Goal: Task Accomplishment & Management: Complete application form

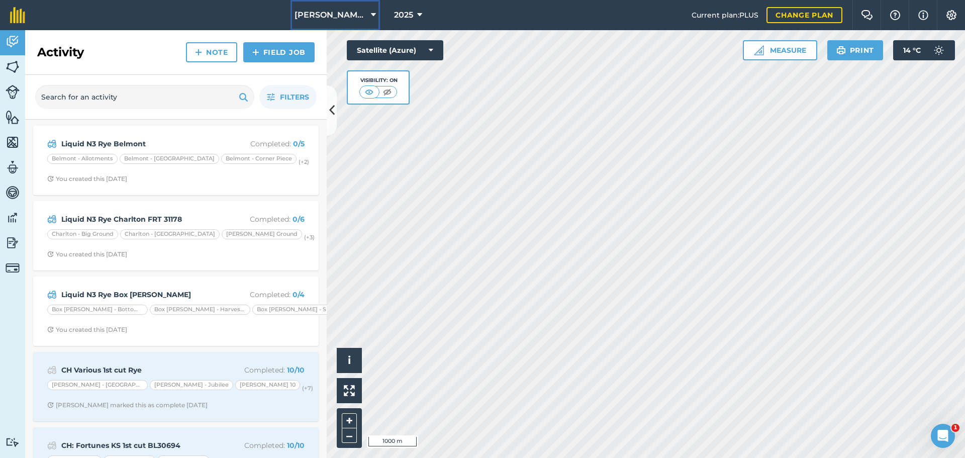
click at [356, 19] on button "[PERSON_NAME] Contracting" at bounding box center [334, 15] width 89 height 30
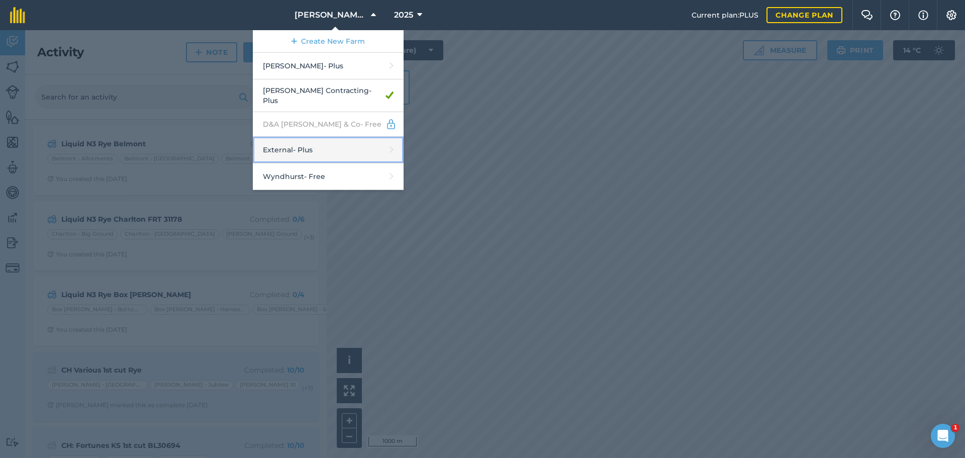
click at [273, 163] on link "External - Plus" at bounding box center [328, 150] width 151 height 27
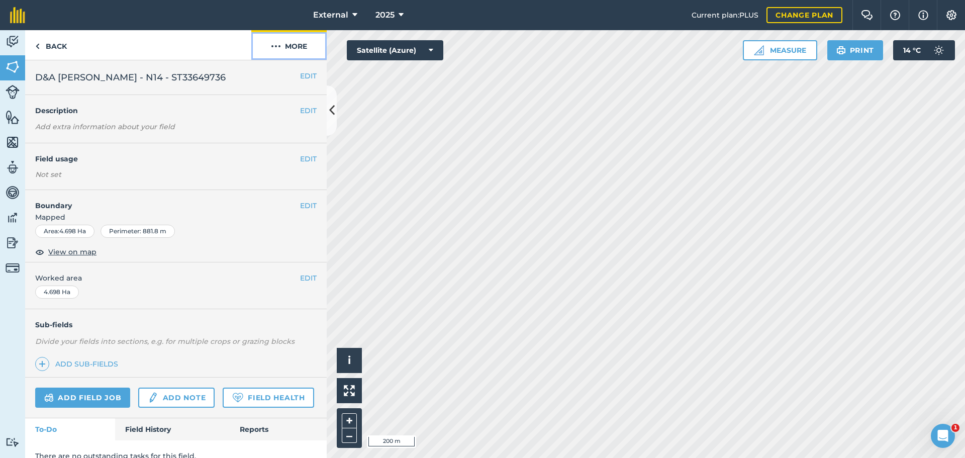
click at [299, 54] on button "More" at bounding box center [288, 45] width 75 height 30
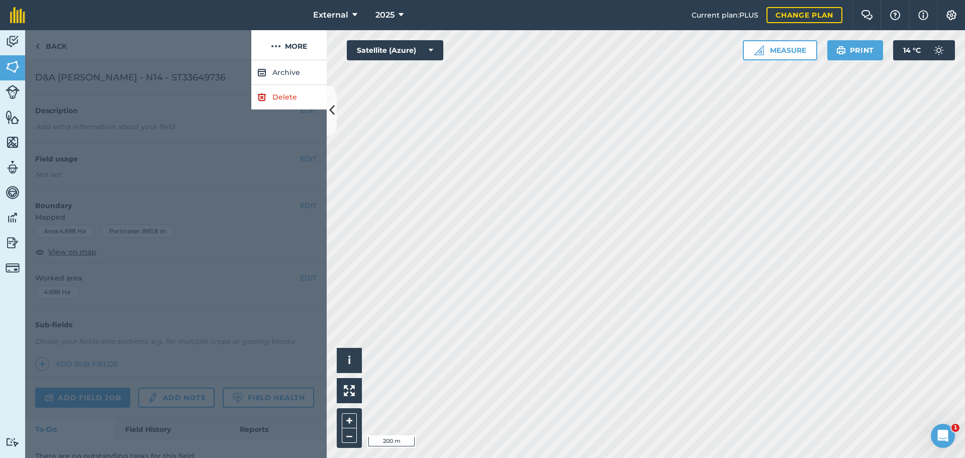
click at [196, 59] on div at bounding box center [138, 45] width 226 height 30
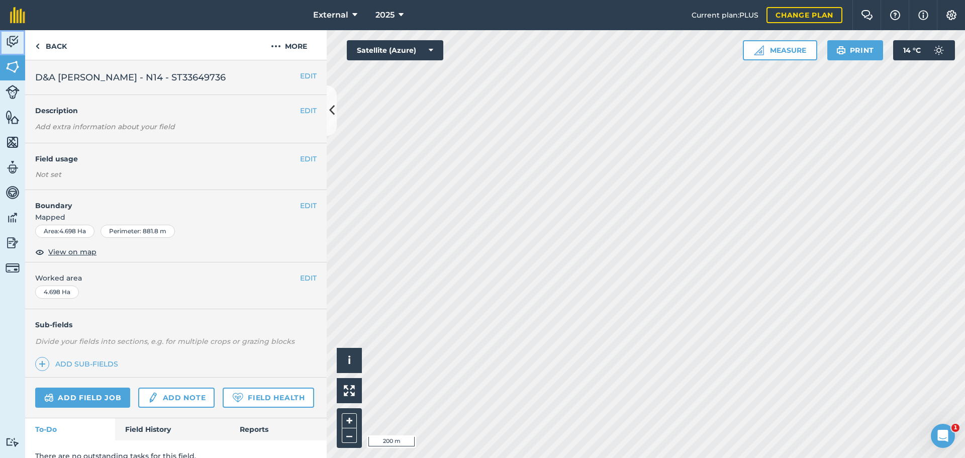
click at [11, 49] on img at bounding box center [13, 41] width 14 height 15
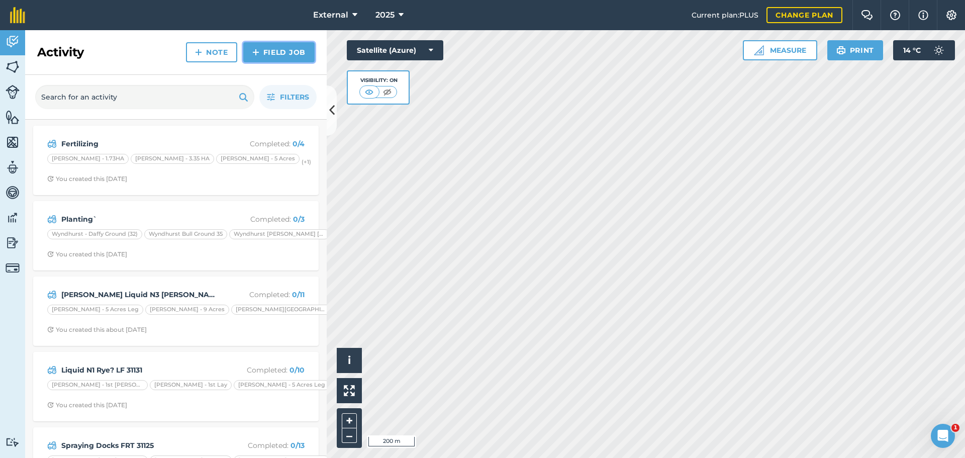
click at [276, 61] on link "Field Job" at bounding box center [278, 52] width 71 height 20
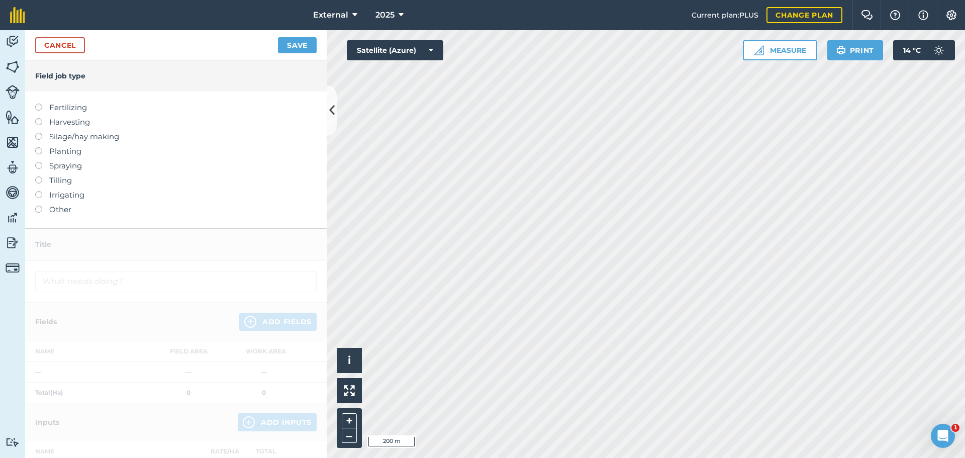
click at [43, 118] on label at bounding box center [42, 118] width 14 height 0
type input "Harvesting"
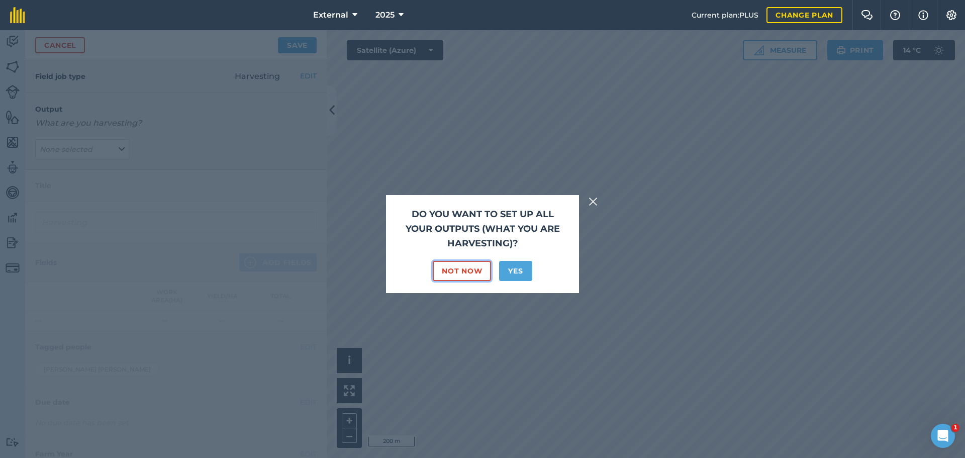
click at [475, 261] on button "Not Now" at bounding box center [462, 271] width 58 height 20
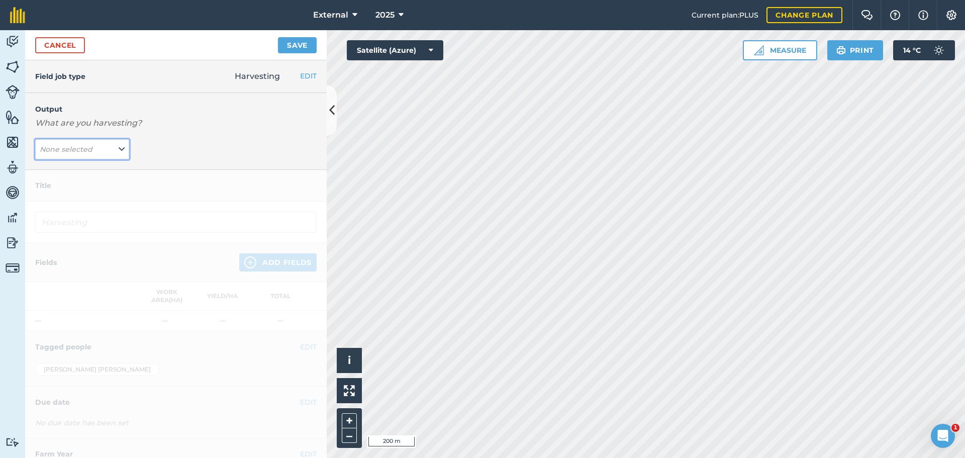
click at [119, 155] on icon at bounding box center [122, 149] width 6 height 11
click at [92, 154] on em "None selected" at bounding box center [66, 149] width 53 height 9
click at [120, 155] on icon at bounding box center [122, 149] width 6 height 11
click at [85, 155] on span "None selected" at bounding box center [67, 149] width 55 height 11
click at [99, 159] on button "None selected" at bounding box center [82, 149] width 94 height 20
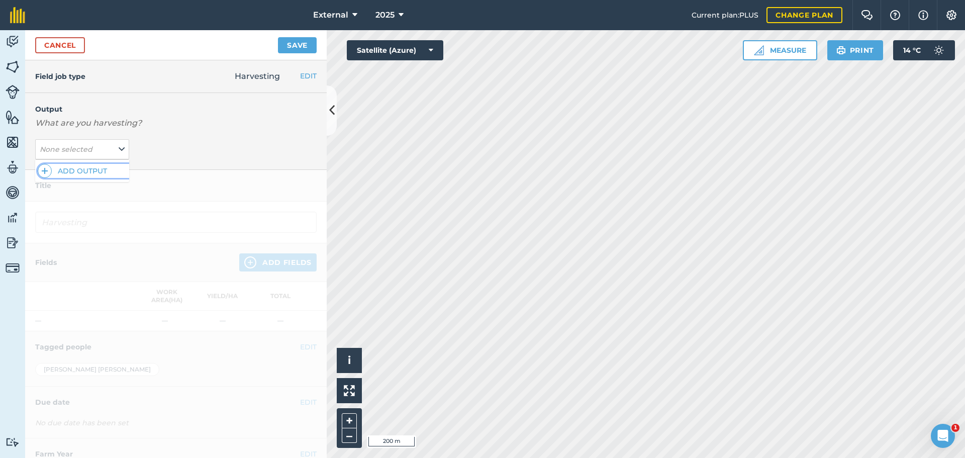
click at [86, 178] on button "Add Output" at bounding box center [83, 171] width 91 height 14
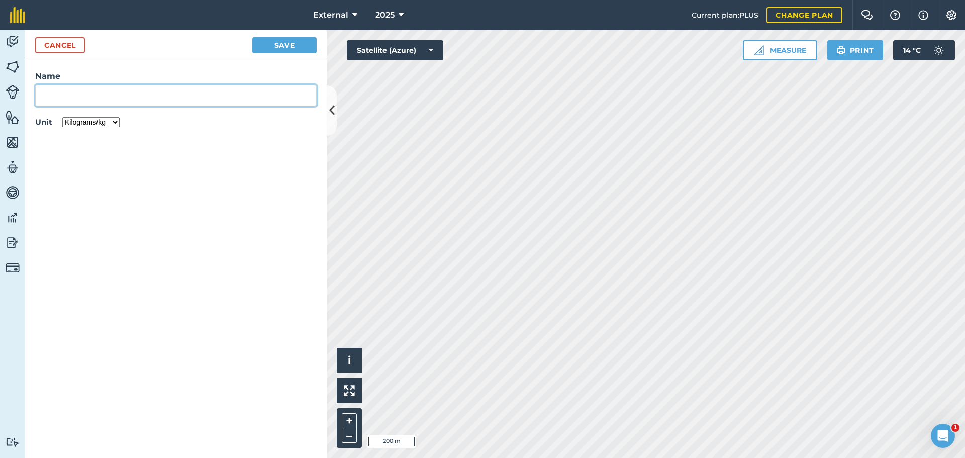
click at [68, 106] on input "Name" at bounding box center [175, 95] width 281 height 21
type input "Grass"
drag, startPoint x: 123, startPoint y: 135, endPoint x: 118, endPoint y: 142, distance: 8.4
click at [122, 137] on div "Name Grass Unit Kilograms/kg Metric tonnes/t Litres/L Pounds/lb Imperial tons/t…" at bounding box center [175, 100] width 301 height 80
click at [120, 127] on select "Kilograms/kg Metric tonnes/t Litres/L Pounds/lb Imperial tons/t Gallons/gal Bus…" at bounding box center [90, 122] width 57 height 10
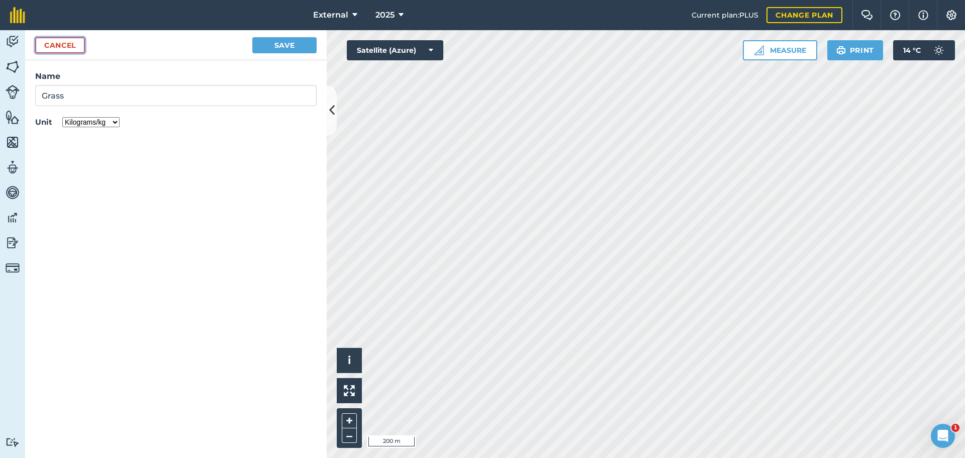
click at [65, 53] on button "Cancel" at bounding box center [60, 45] width 50 height 16
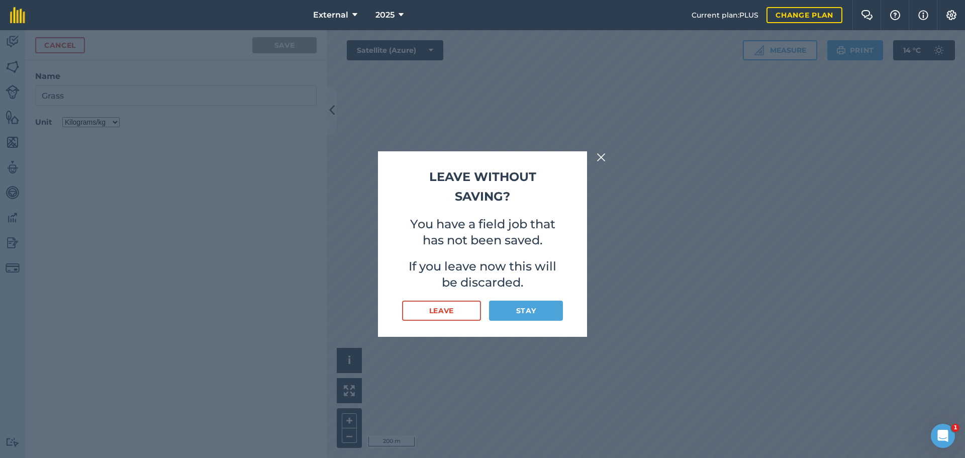
type input "Harvesting Grass"
click at [459, 321] on button "Leave" at bounding box center [441, 310] width 79 height 20
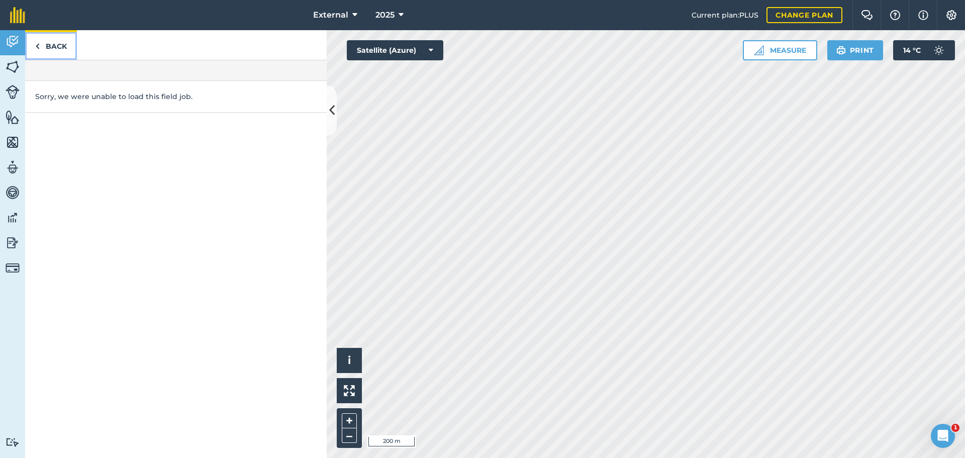
click at [57, 57] on link "Back" at bounding box center [51, 45] width 52 height 30
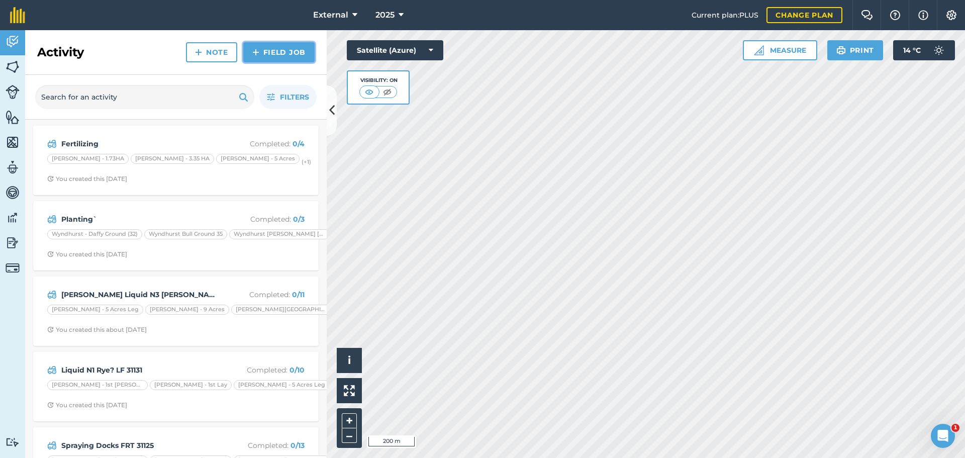
click at [269, 62] on link "Field Job" at bounding box center [278, 52] width 71 height 20
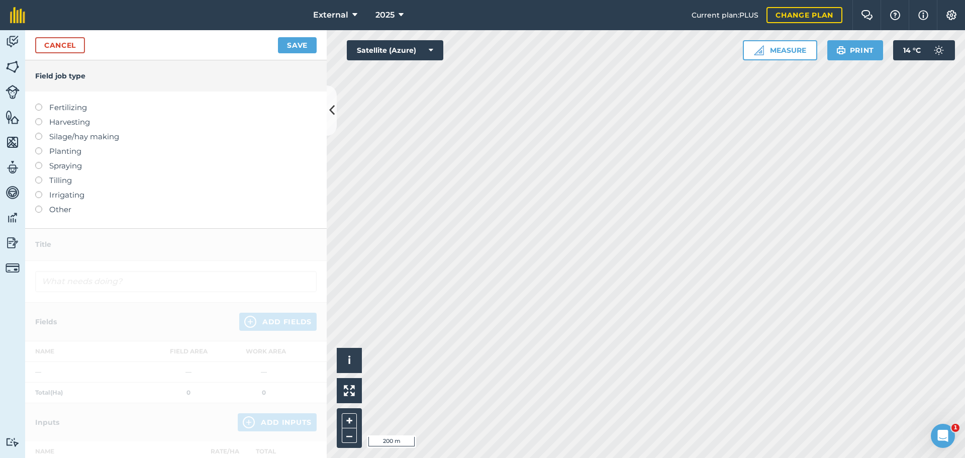
click at [39, 133] on label at bounding box center [42, 133] width 14 height 0
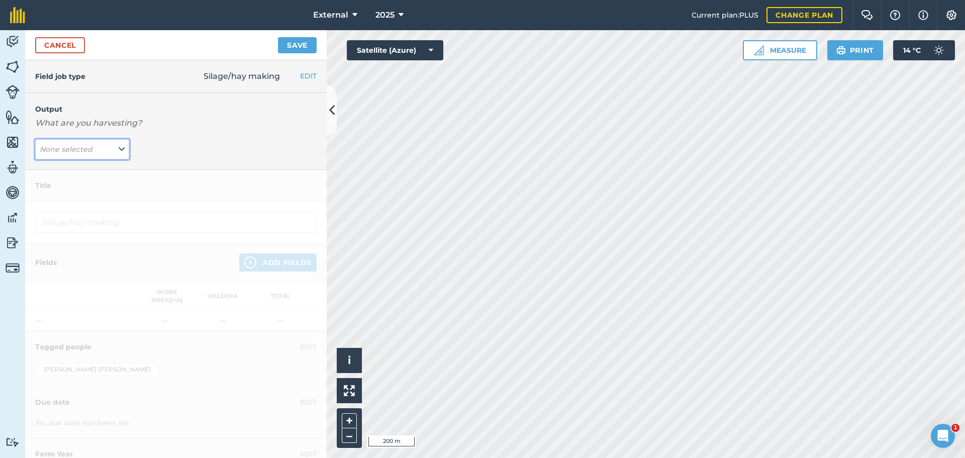
click at [103, 159] on button "None selected" at bounding box center [82, 149] width 94 height 20
click at [57, 179] on button "Grass ( kg )" at bounding box center [82, 169] width 94 height 19
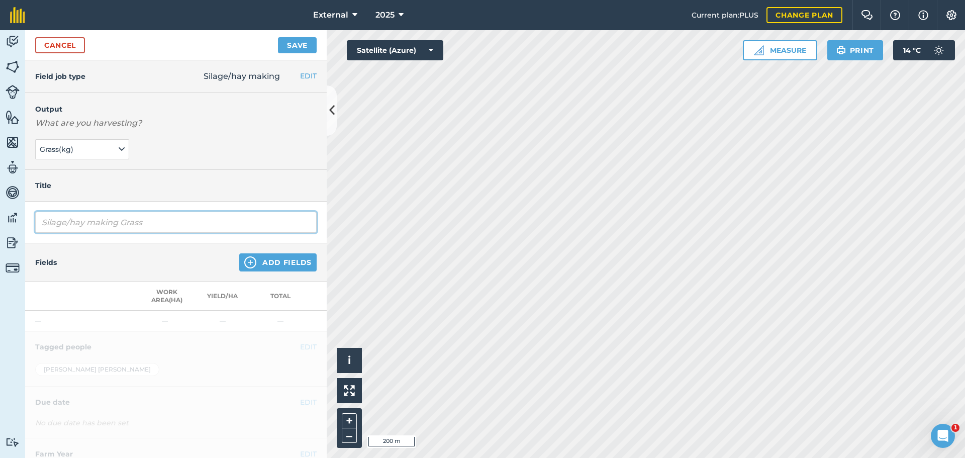
click at [233, 233] on input "Silage/hay making Grass" at bounding box center [175, 222] width 281 height 21
click at [173, 233] on input "Silage/hay making GrassSimmons" at bounding box center [175, 222] width 281 height 21
click at [178, 233] on input "[PERSON_NAME]" at bounding box center [175, 222] width 281 height 21
type input "[PERSON_NAME] Reg"
click at [248, 271] on button "Add Fields" at bounding box center [277, 262] width 77 height 18
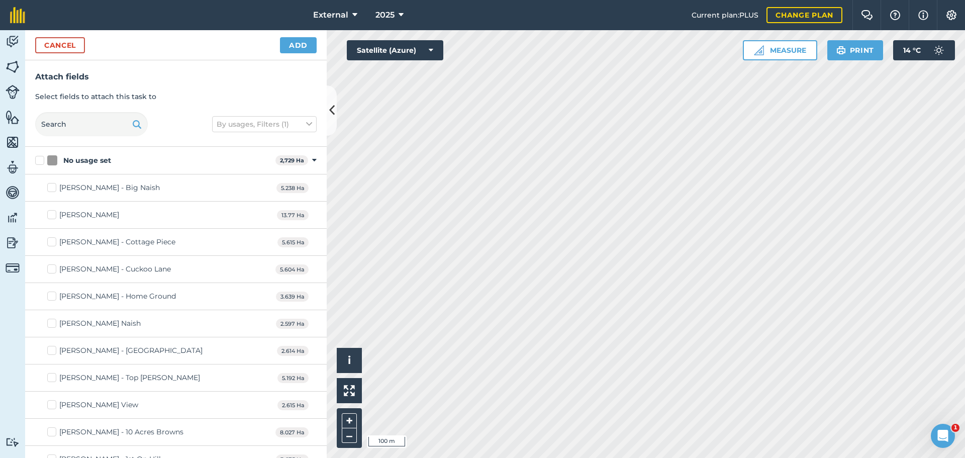
checkbox input "true"
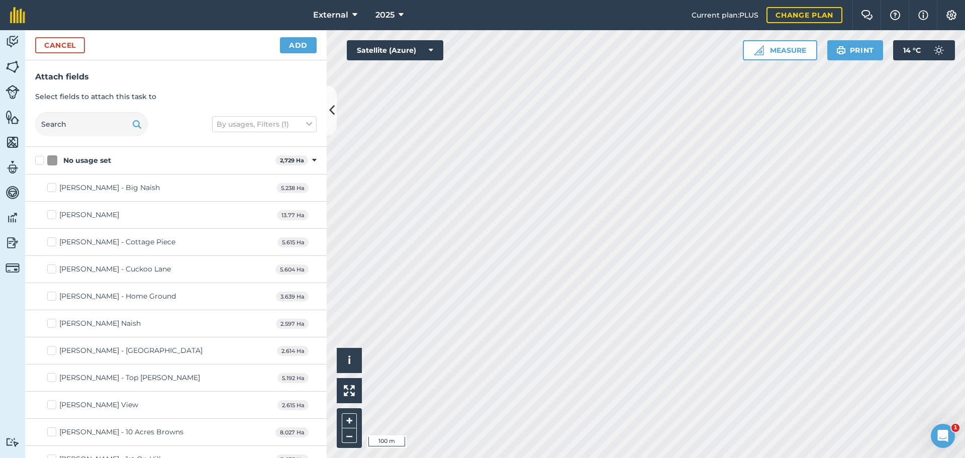
checkbox input "true"
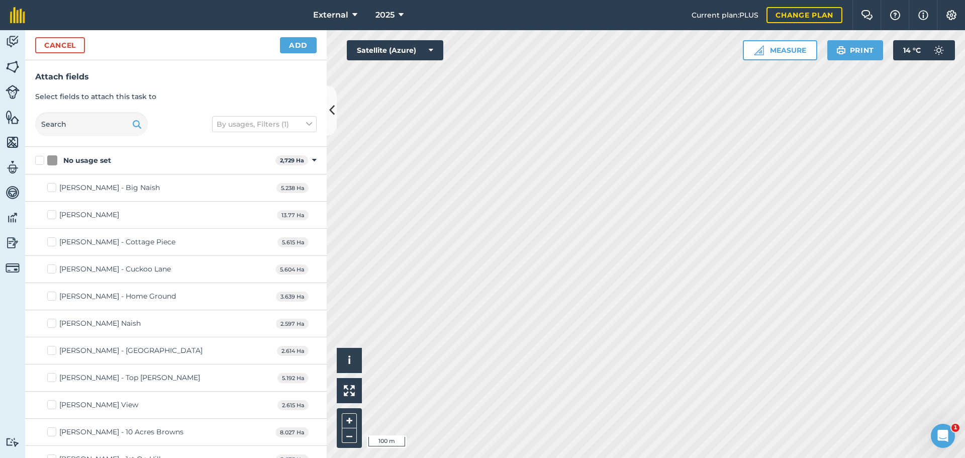
checkbox input "true"
click at [297, 53] on button "Add" at bounding box center [298, 45] width 37 height 16
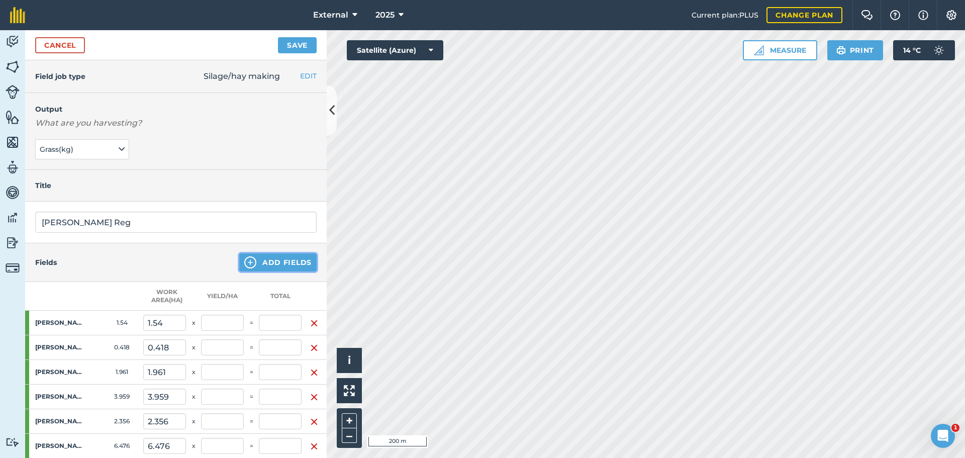
click at [280, 271] on button "Add Fields" at bounding box center [277, 262] width 77 height 18
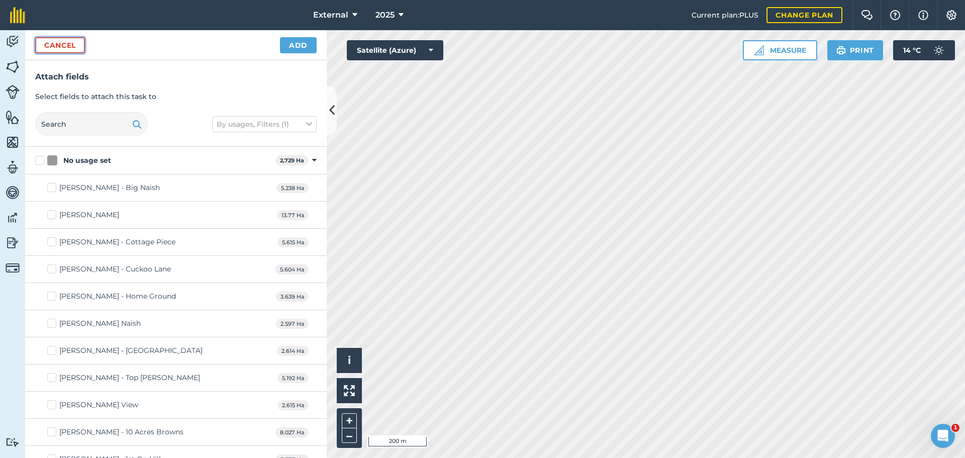
drag, startPoint x: 87, startPoint y: 60, endPoint x: 109, endPoint y: 66, distance: 22.3
click at [85, 53] on button "Cancel" at bounding box center [60, 45] width 50 height 16
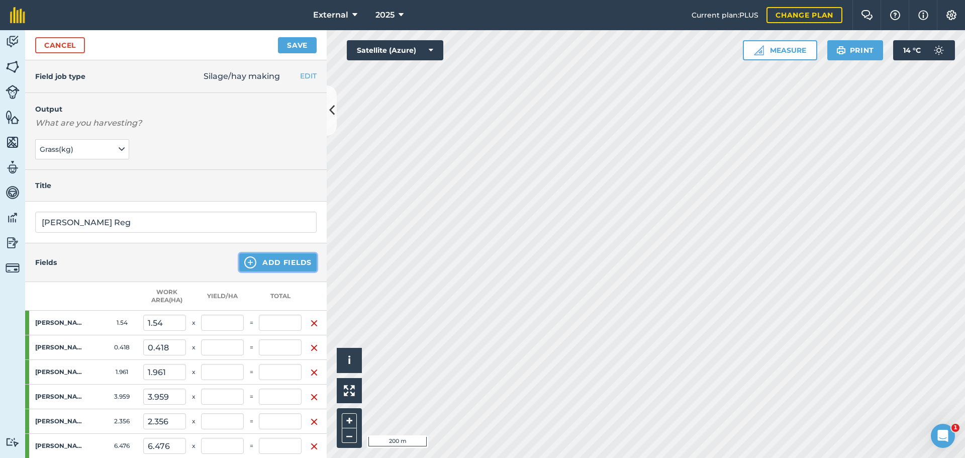
click at [293, 271] on button "Add Fields" at bounding box center [277, 262] width 77 height 18
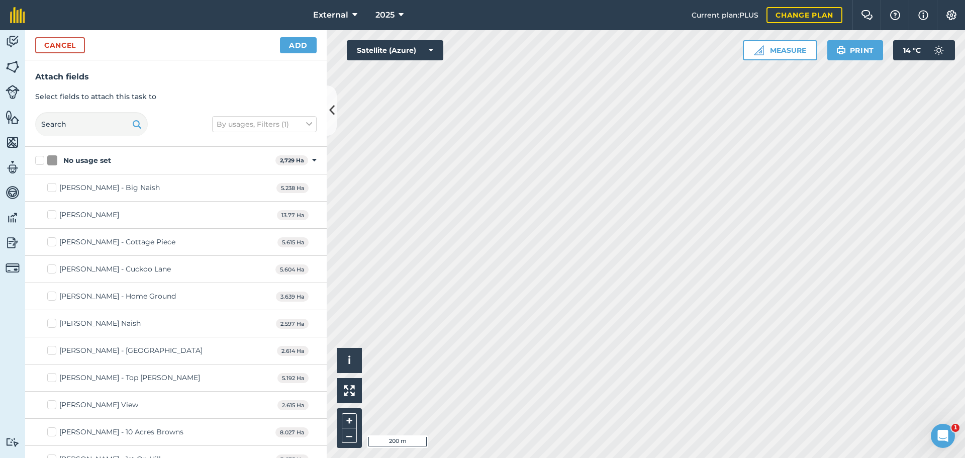
checkbox input "false"
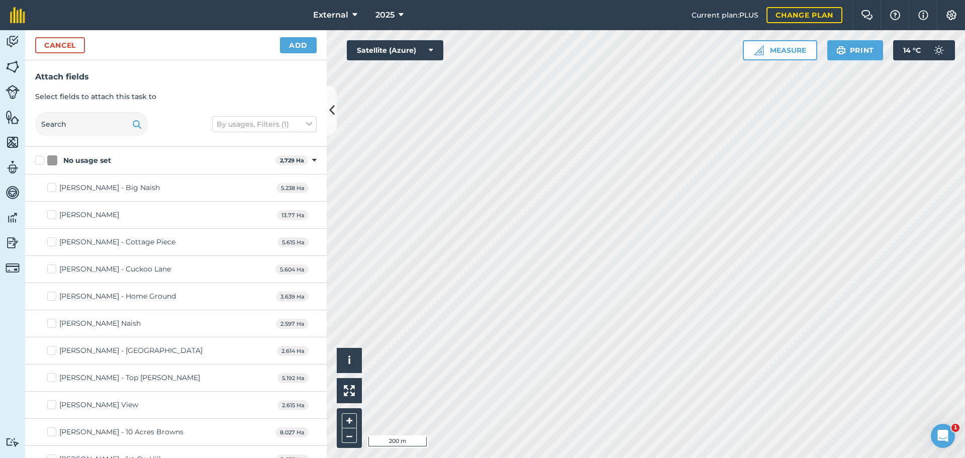
checkbox input "false"
checkbox input "true"
checkbox input "false"
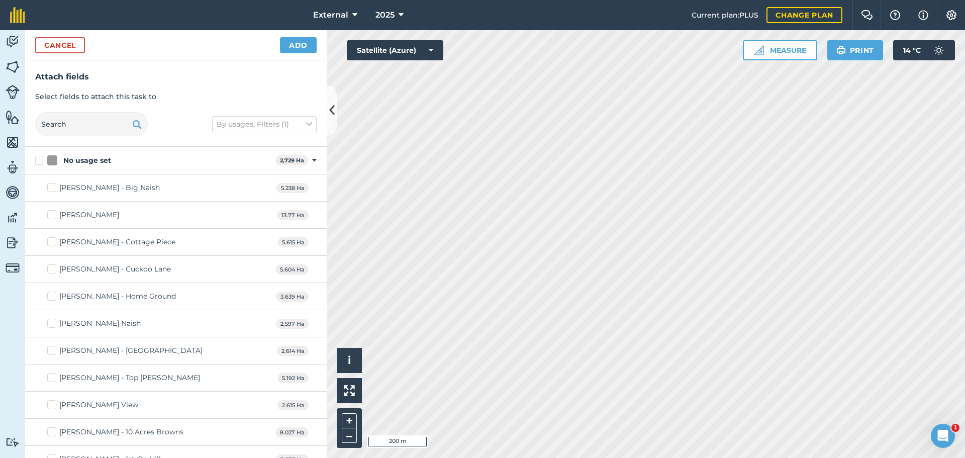
checkbox input "false"
checkbox input "true"
checkbox input "false"
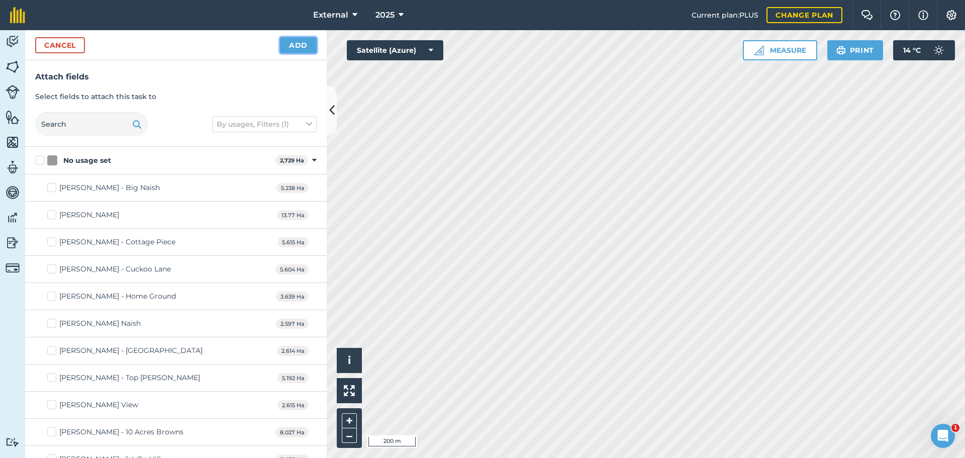
click at [297, 53] on button "Add" at bounding box center [298, 45] width 37 height 16
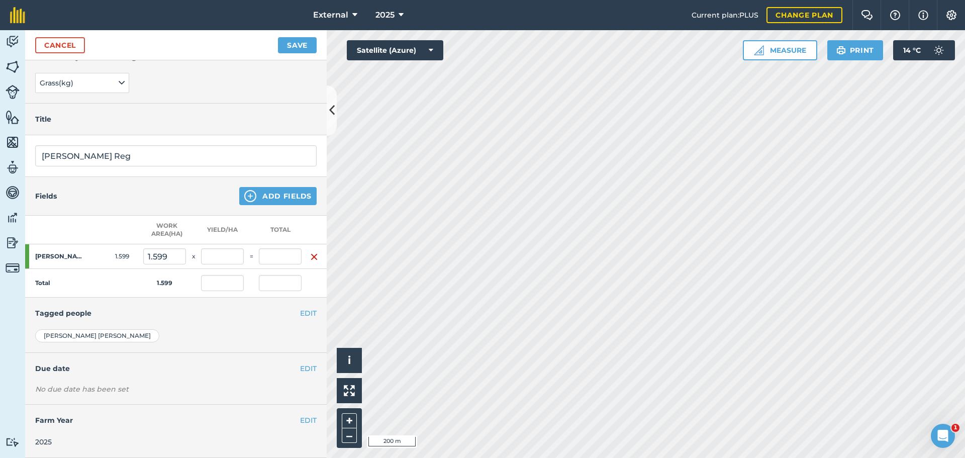
scroll to position [181, 0]
click at [257, 187] on button "Add Fields" at bounding box center [277, 196] width 77 height 18
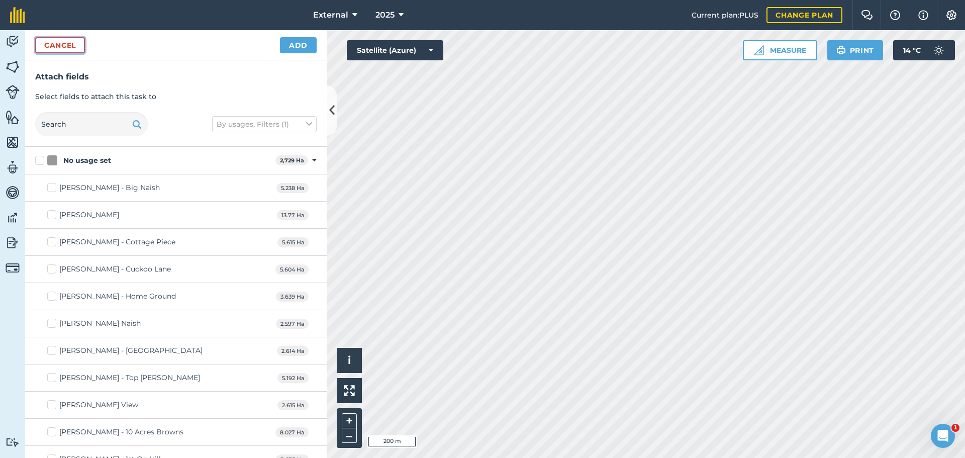
click at [78, 53] on button "Cancel" at bounding box center [60, 45] width 50 height 16
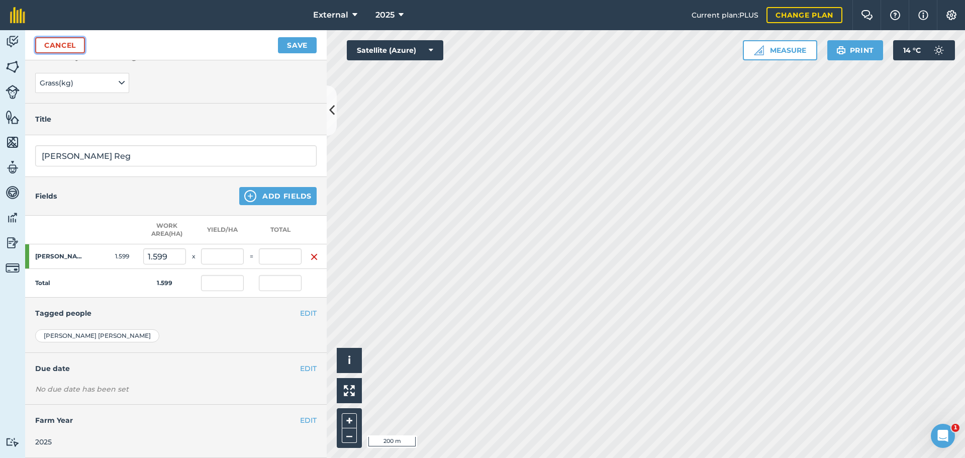
click at [78, 53] on link "Cancel" at bounding box center [60, 45] width 50 height 16
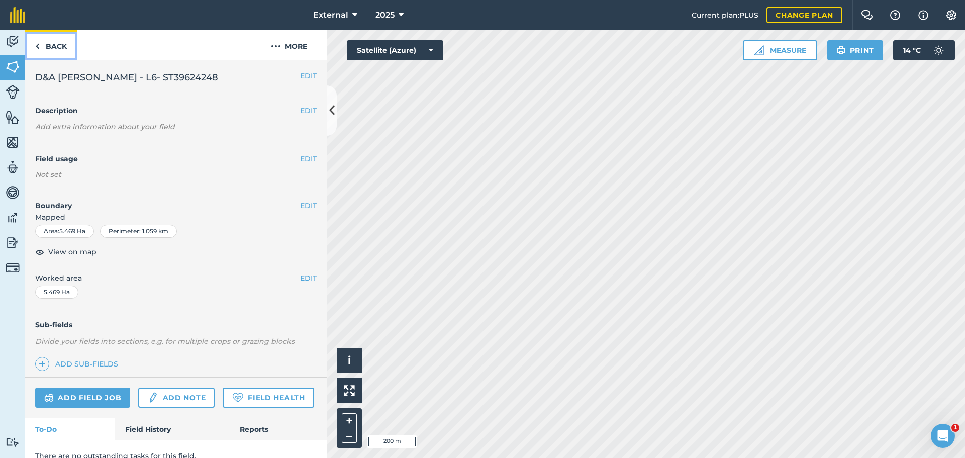
click at [68, 54] on link "Back" at bounding box center [51, 45] width 52 height 30
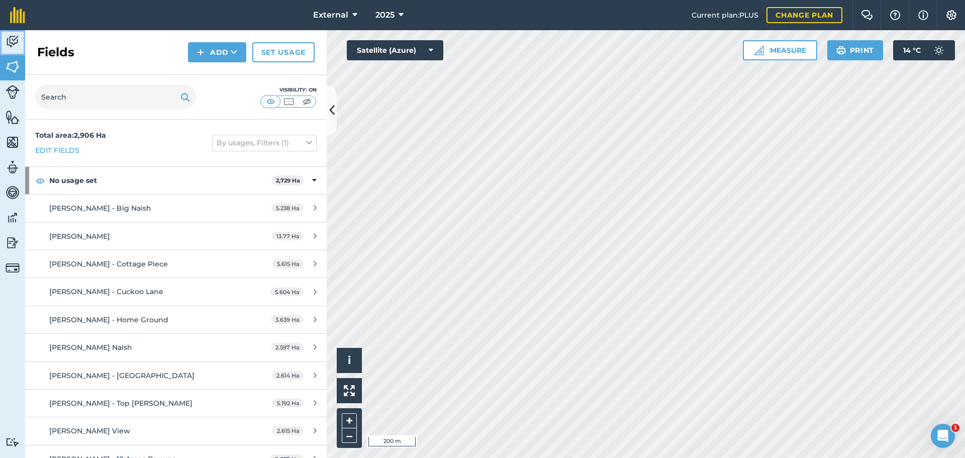
click at [22, 54] on link "Activity" at bounding box center [12, 42] width 25 height 25
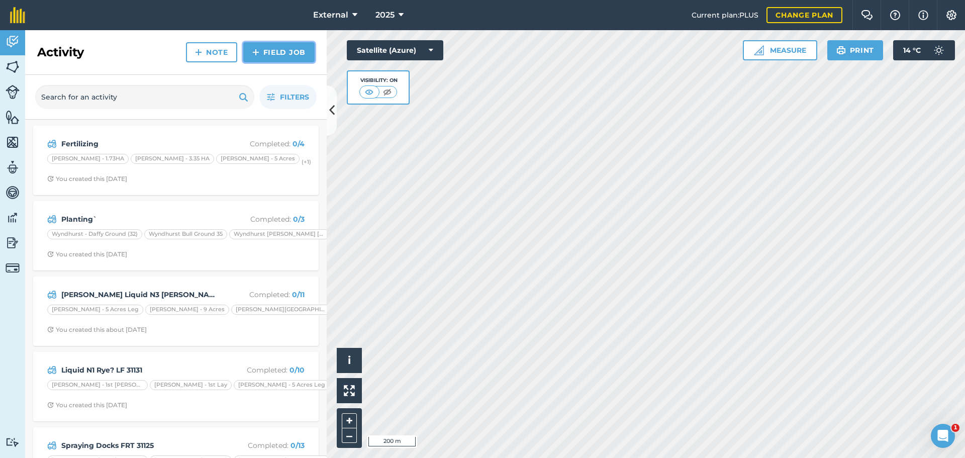
click at [258, 62] on link "Field Job" at bounding box center [278, 52] width 71 height 20
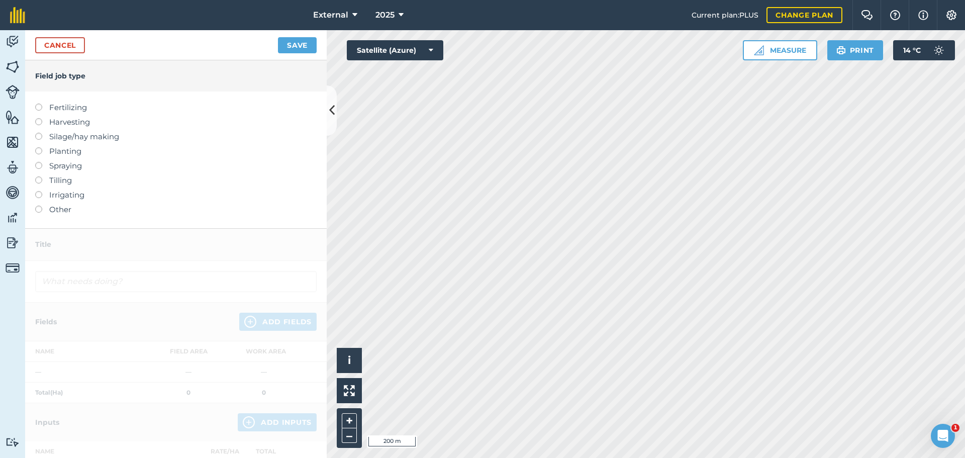
click at [39, 133] on label at bounding box center [42, 133] width 14 height 0
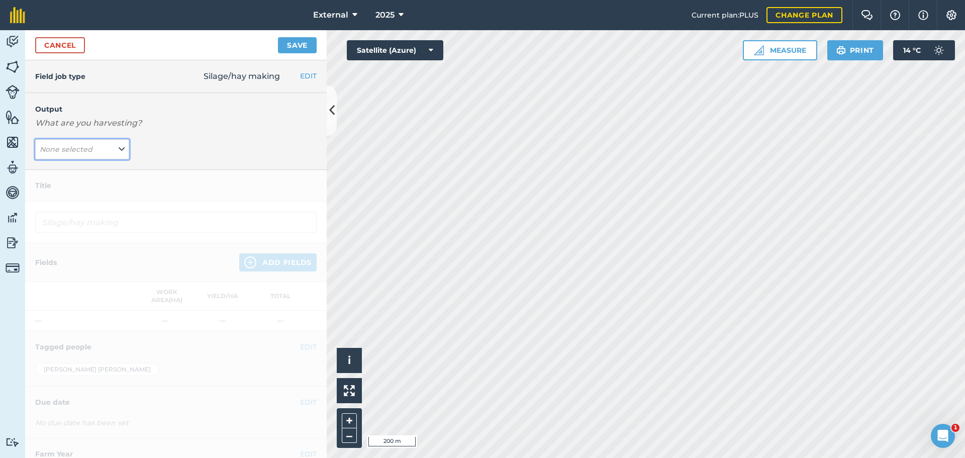
click at [119, 155] on icon at bounding box center [122, 149] width 6 height 11
click at [75, 179] on button "Grass ( kg )" at bounding box center [82, 169] width 94 height 19
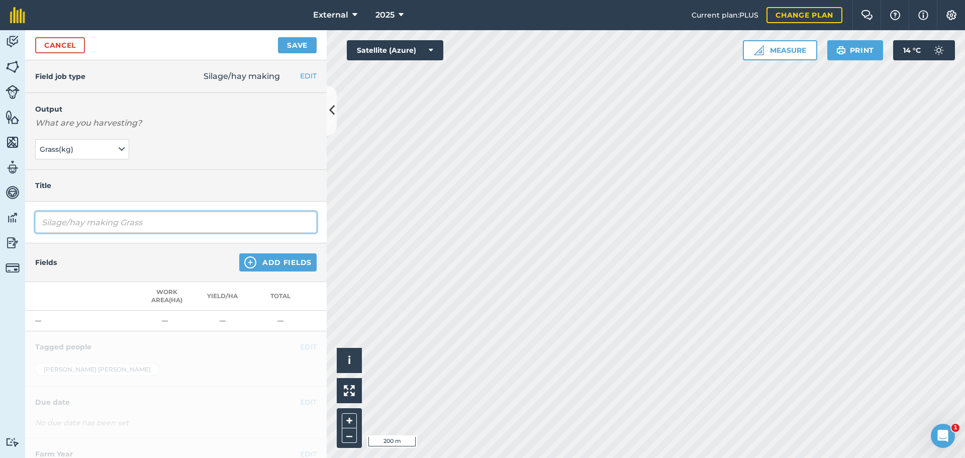
click at [108, 233] on input "Silage/hay making Grass" at bounding box center [175, 222] width 281 height 21
click at [189, 233] on input "Silage/hay msaking Grass" at bounding box center [175, 222] width 281 height 21
type input "[PERSON_NAME] Reg"
click at [257, 271] on button "Add Fields" at bounding box center [277, 262] width 77 height 18
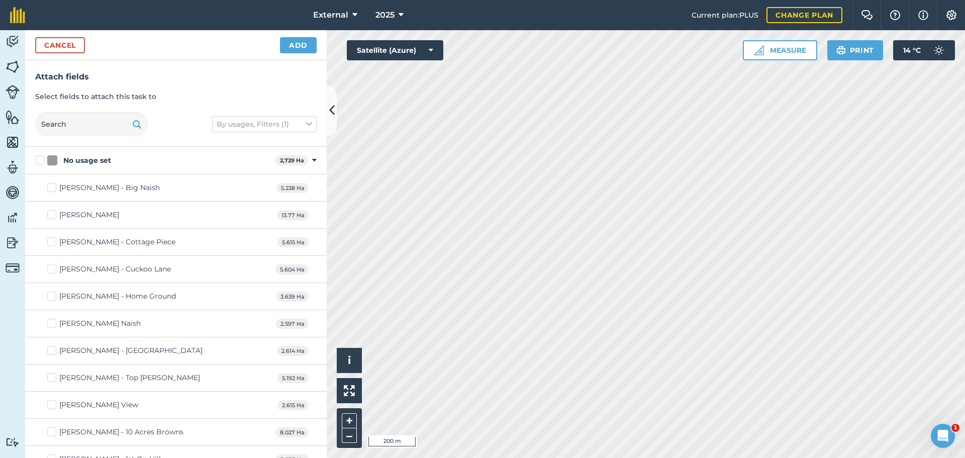
checkbox input "true"
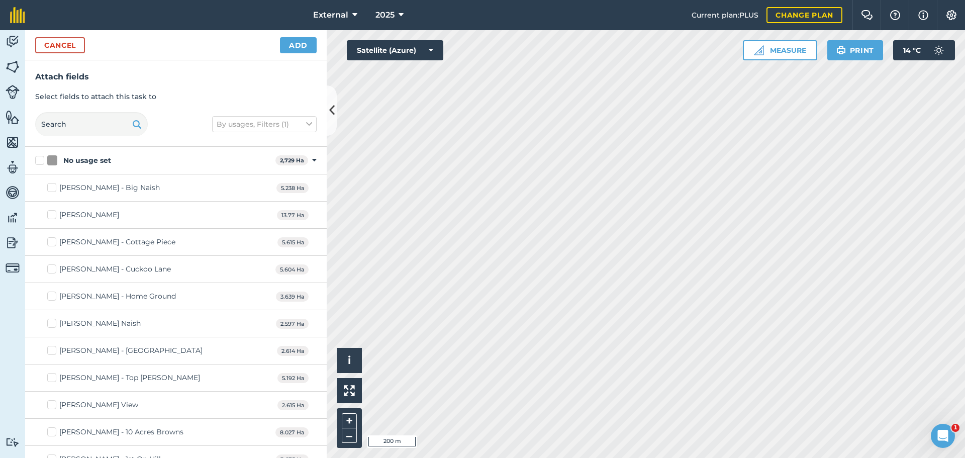
checkbox input "false"
checkbox input "true"
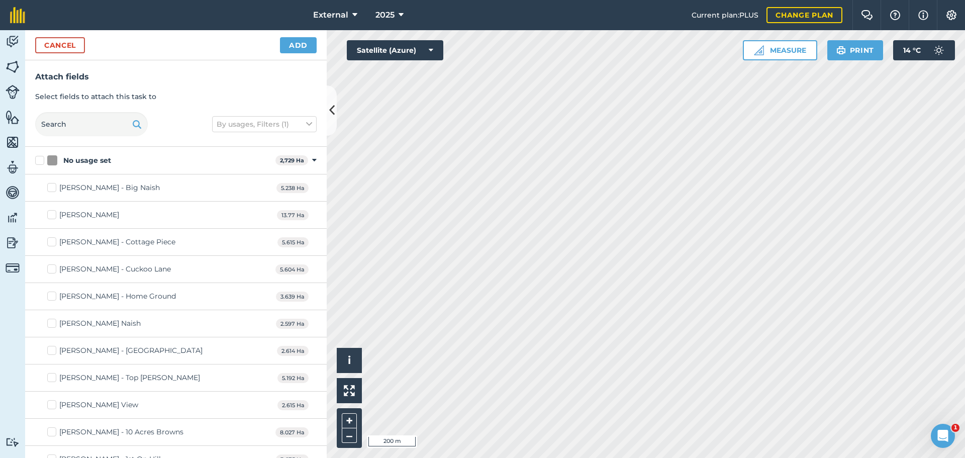
checkbox input "true"
click at [298, 53] on button "Add" at bounding box center [298, 45] width 37 height 16
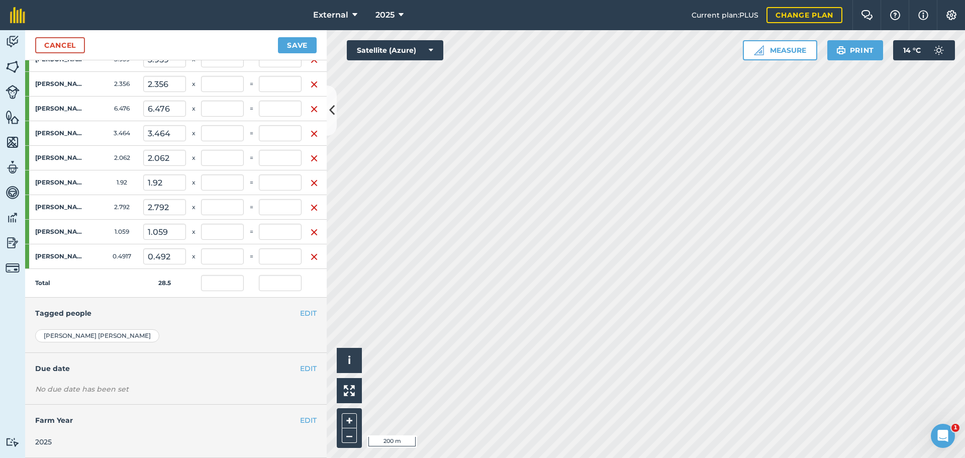
scroll to position [518, 0]
click at [279, 53] on button "Save" at bounding box center [297, 45] width 39 height 16
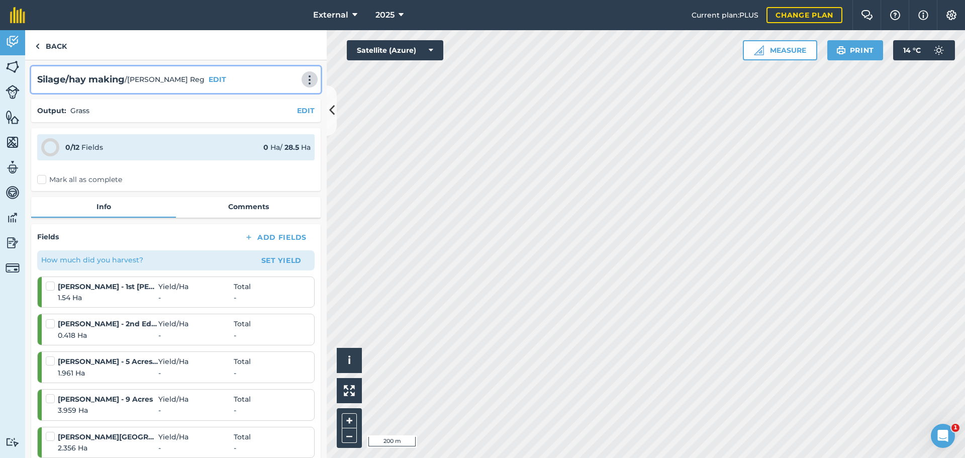
click at [305, 85] on button at bounding box center [310, 79] width 10 height 12
click at [262, 112] on link "Print" at bounding box center [288, 101] width 64 height 20
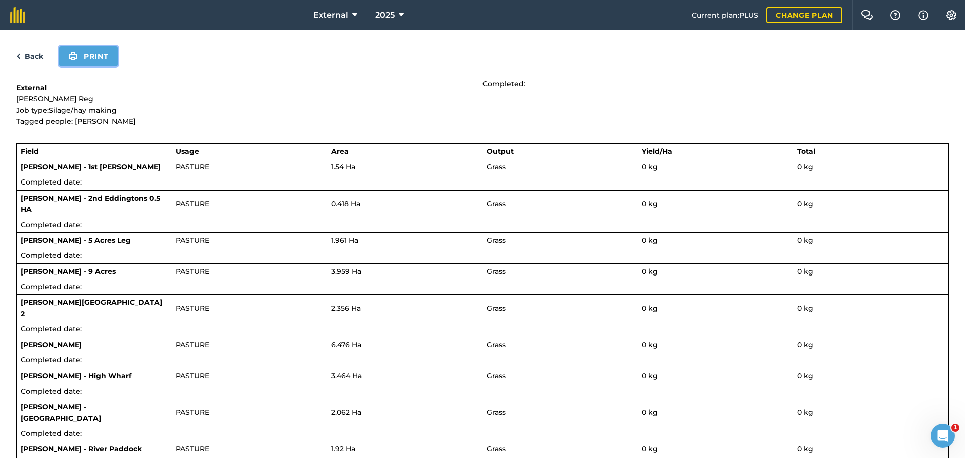
click at [109, 66] on button "Print" at bounding box center [88, 56] width 58 height 20
click at [34, 62] on link "Back" at bounding box center [29, 56] width 27 height 12
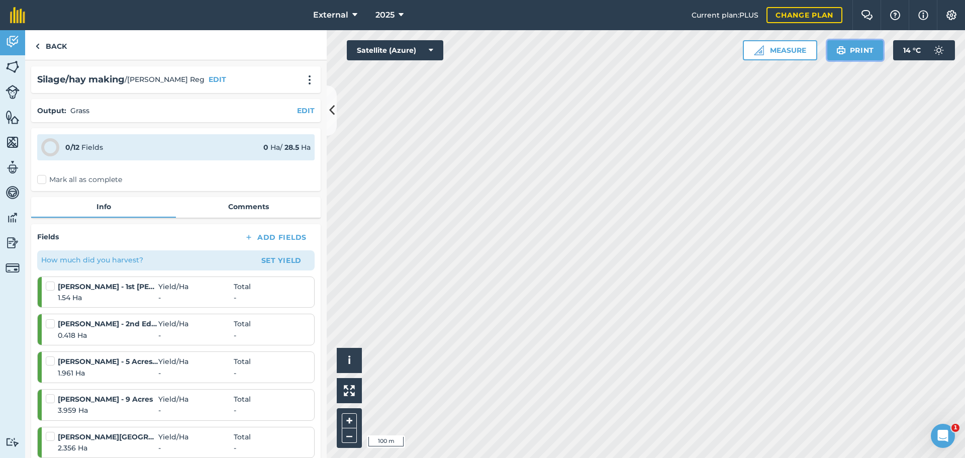
click at [849, 60] on button "Print" at bounding box center [855, 50] width 56 height 20
